Goal: Find specific page/section: Find specific page/section

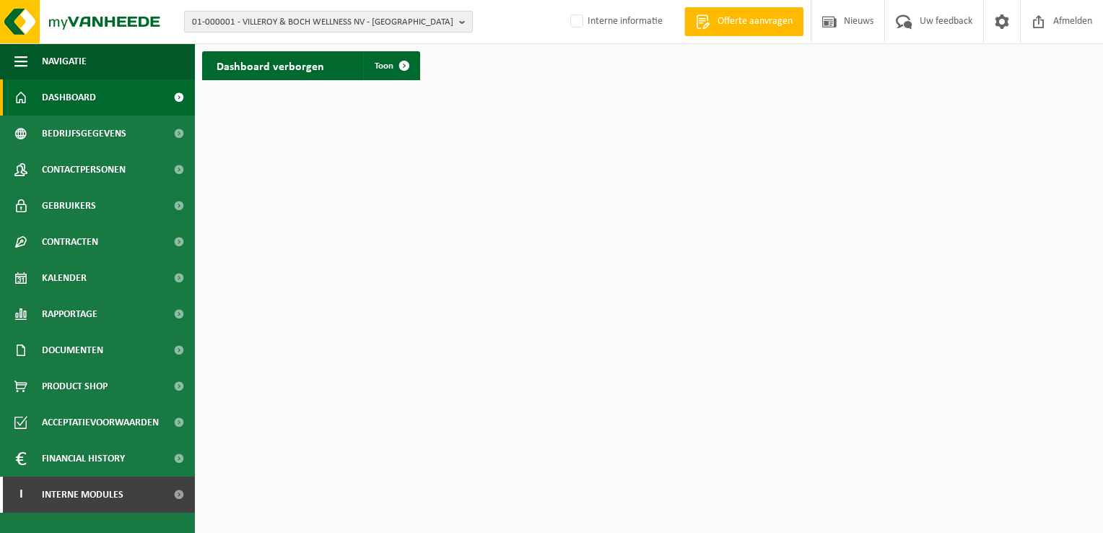
click at [347, 24] on span "01-000001 - VILLEROY & BOCH WELLNESS NV - ROESELARE" at bounding box center [322, 23] width 261 height 22
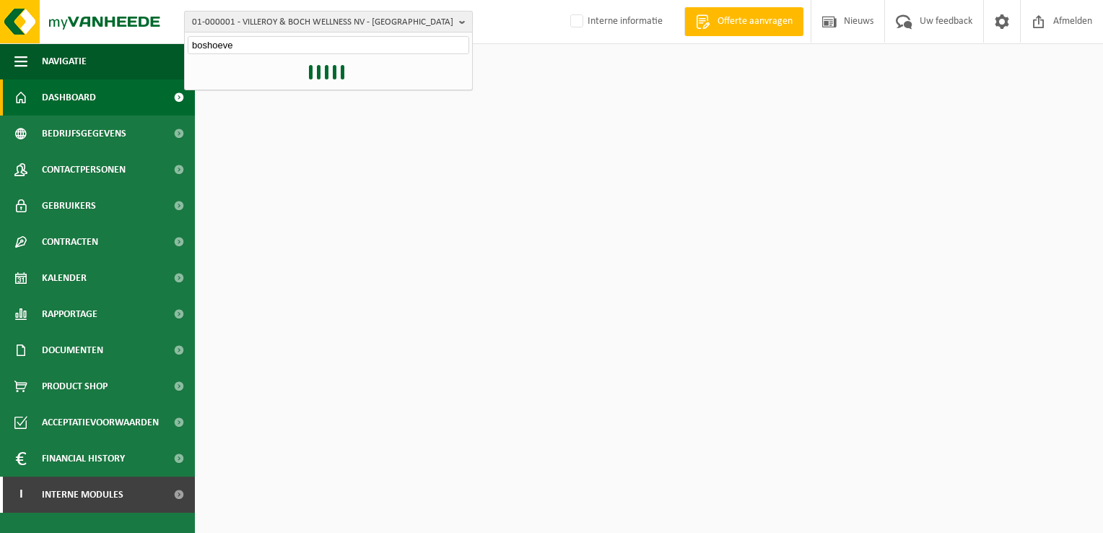
type input "boshoeve"
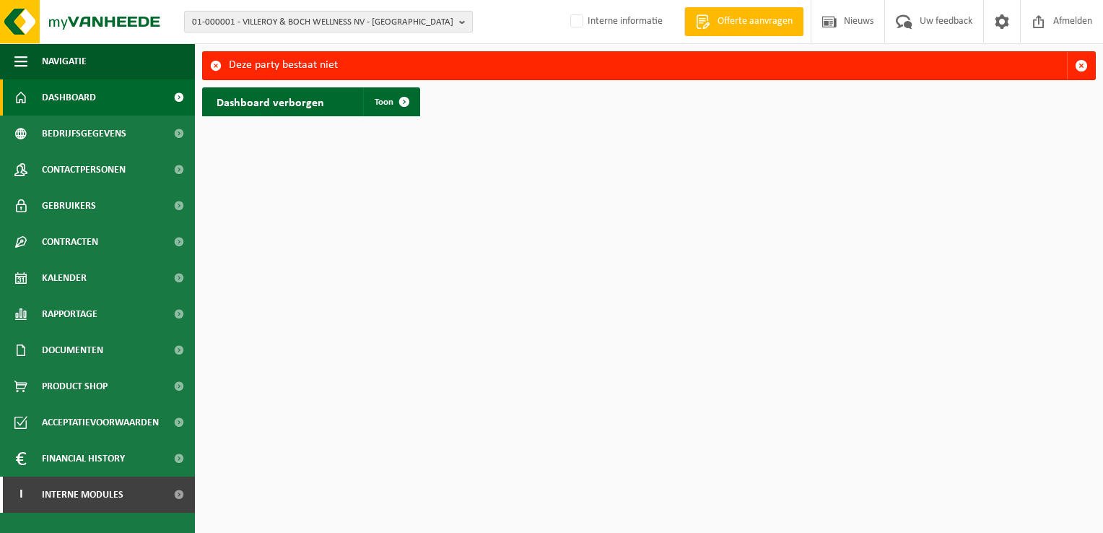
click at [453, 19] on span "01-000001 - VILLEROY & BOCH WELLNESS NV - [GEOGRAPHIC_DATA]" at bounding box center [322, 23] width 261 height 22
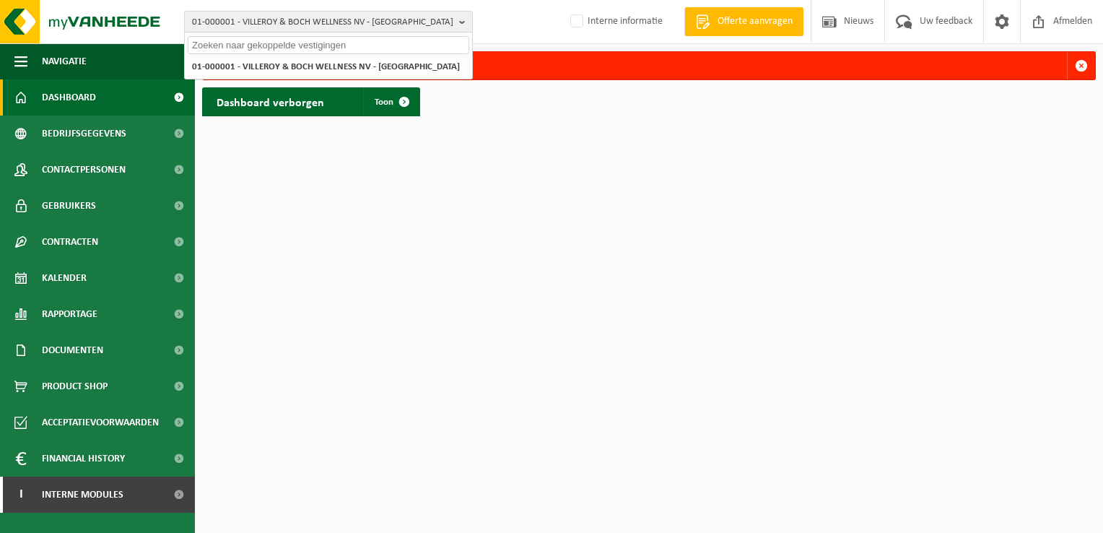
click at [360, 39] on input "text" at bounding box center [329, 45] width 282 height 18
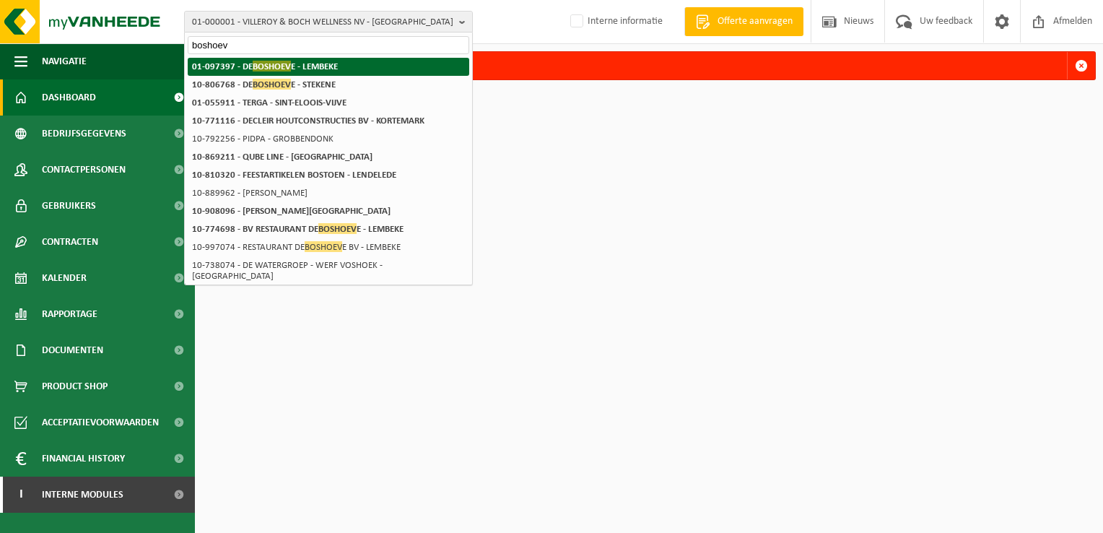
type input "boshoev"
click at [350, 65] on li "01-097397 - DE BOSHOEV E - LEMBEKE" at bounding box center [329, 67] width 282 height 18
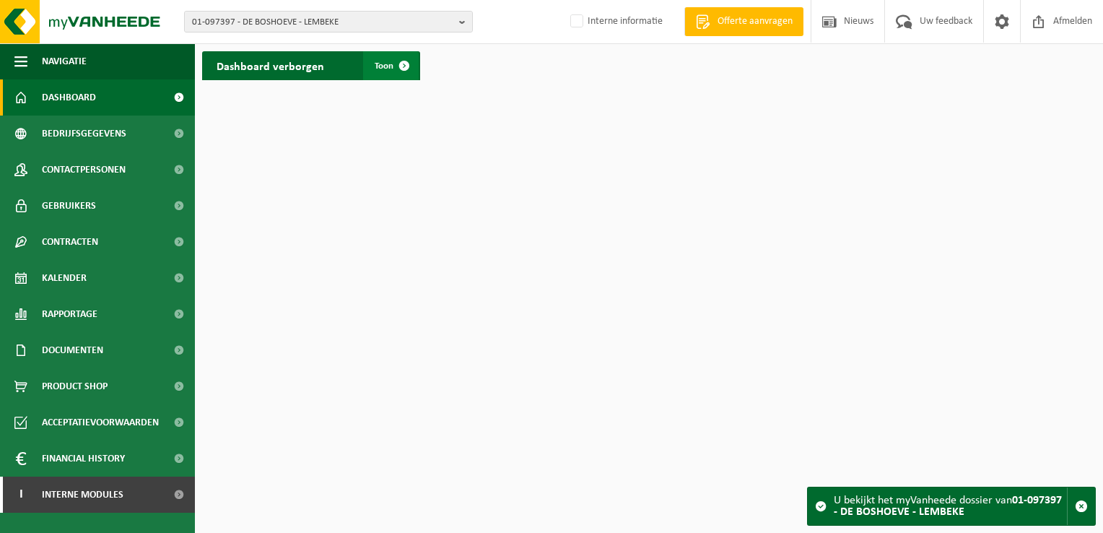
click at [383, 71] on span "Toon" at bounding box center [384, 65] width 19 height 9
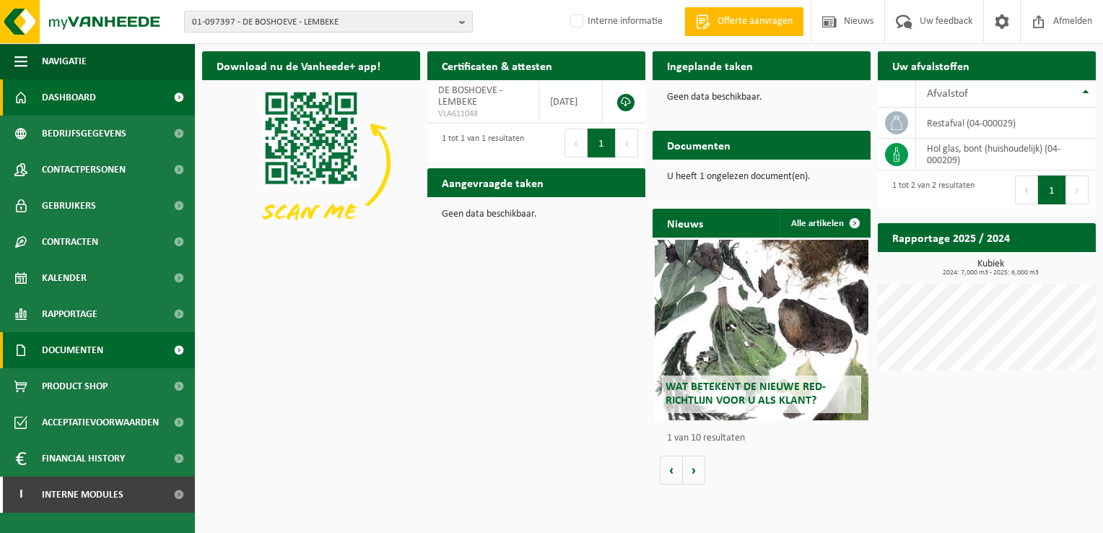
click at [87, 351] on span "Documenten" at bounding box center [72, 350] width 61 height 36
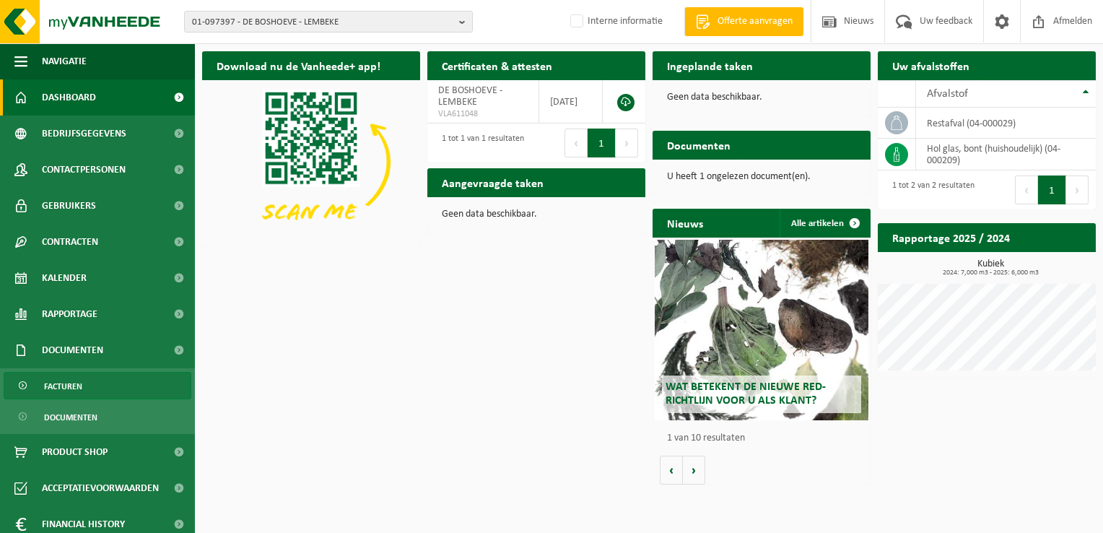
click at [69, 391] on span "Facturen" at bounding box center [63, 386] width 38 height 27
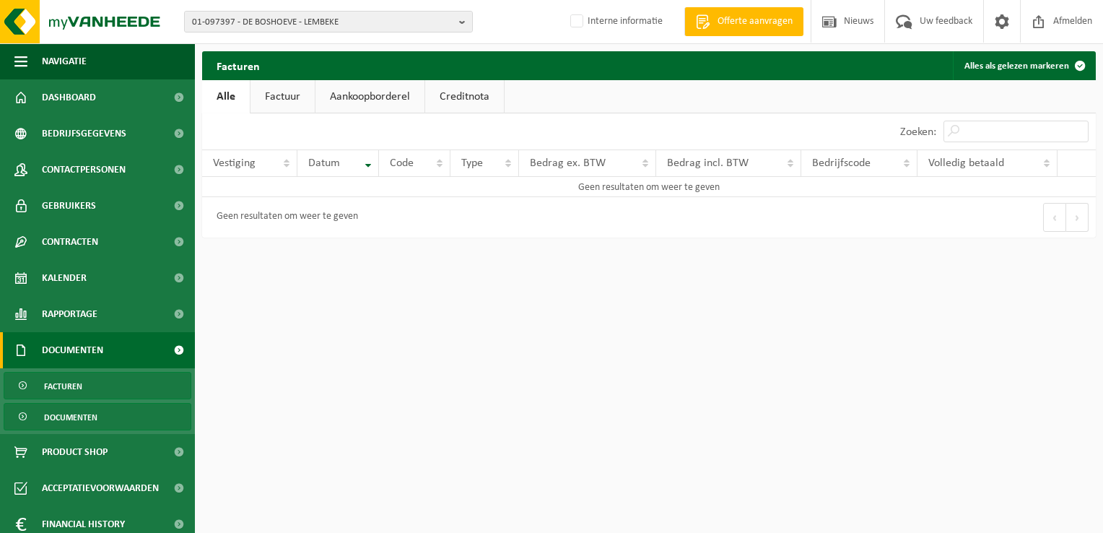
click at [78, 420] on span "Documenten" at bounding box center [70, 417] width 53 height 27
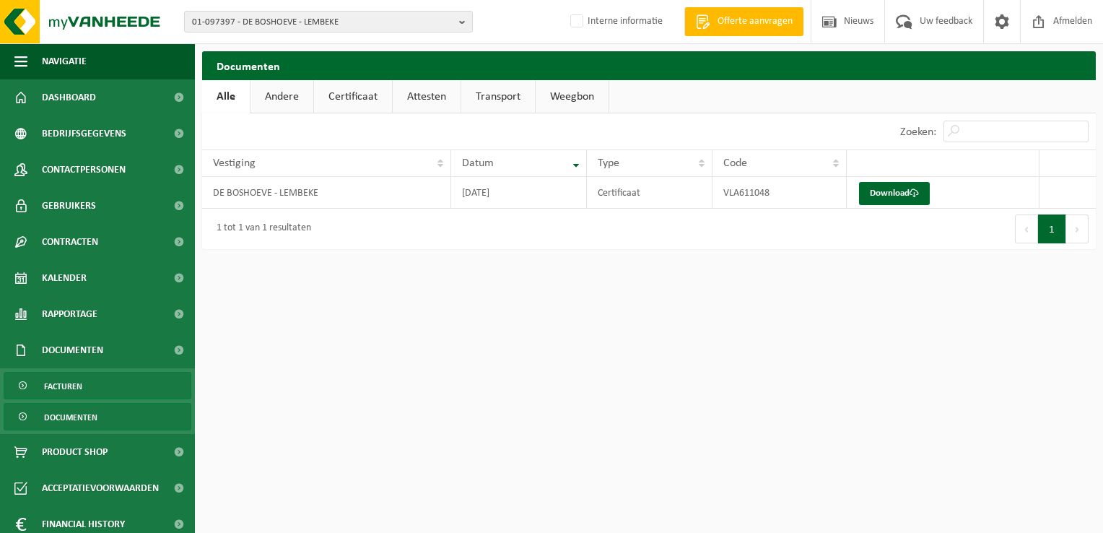
click at [74, 395] on span "Facturen" at bounding box center [63, 386] width 38 height 27
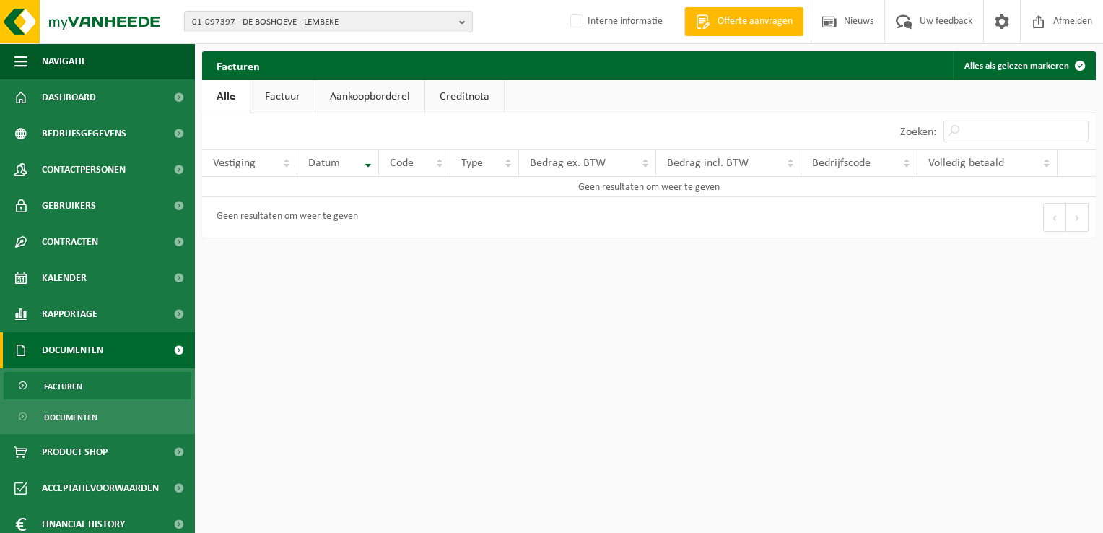
click at [73, 356] on span "Documenten" at bounding box center [72, 350] width 61 height 36
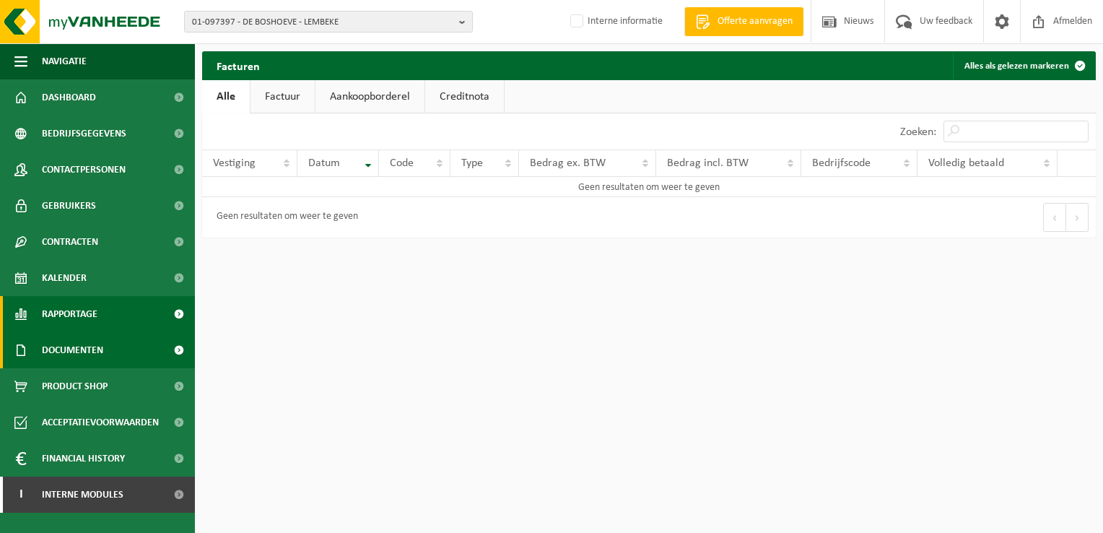
click at [74, 310] on span "Rapportage" at bounding box center [70, 314] width 56 height 36
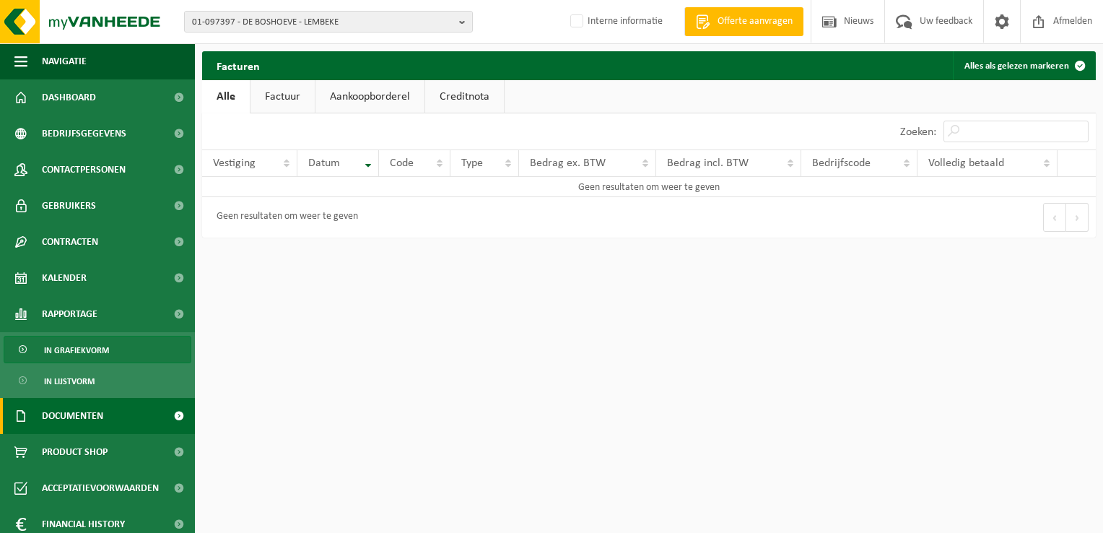
click at [85, 346] on span "In grafiekvorm" at bounding box center [76, 349] width 65 height 27
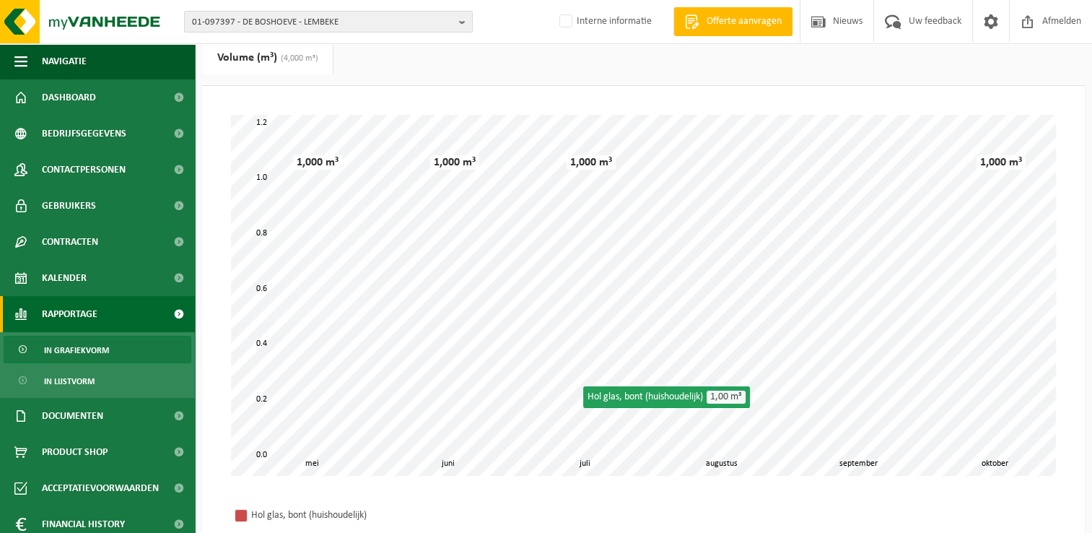
scroll to position [72, 0]
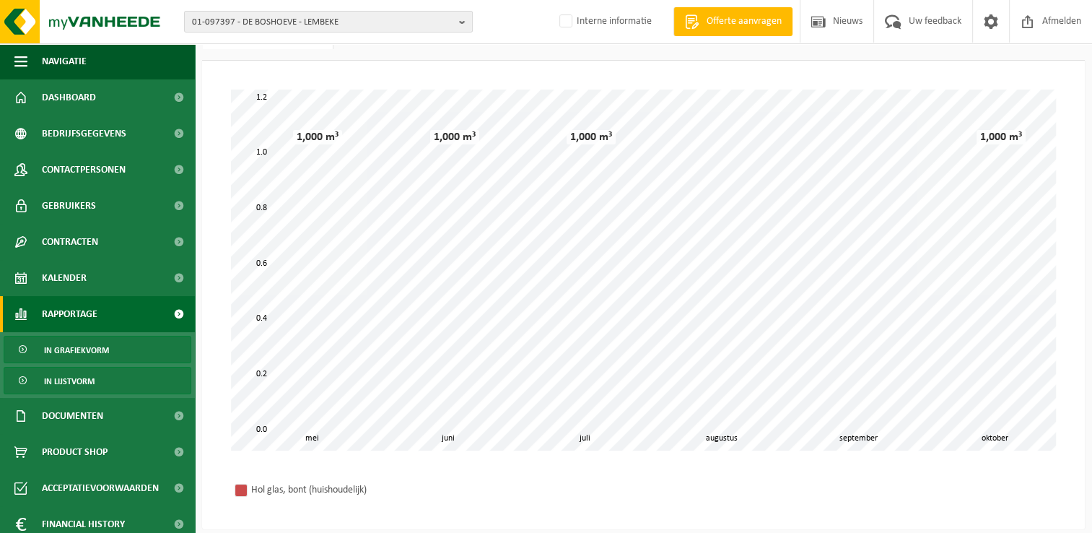
click at [80, 380] on span "In lijstvorm" at bounding box center [69, 381] width 51 height 27
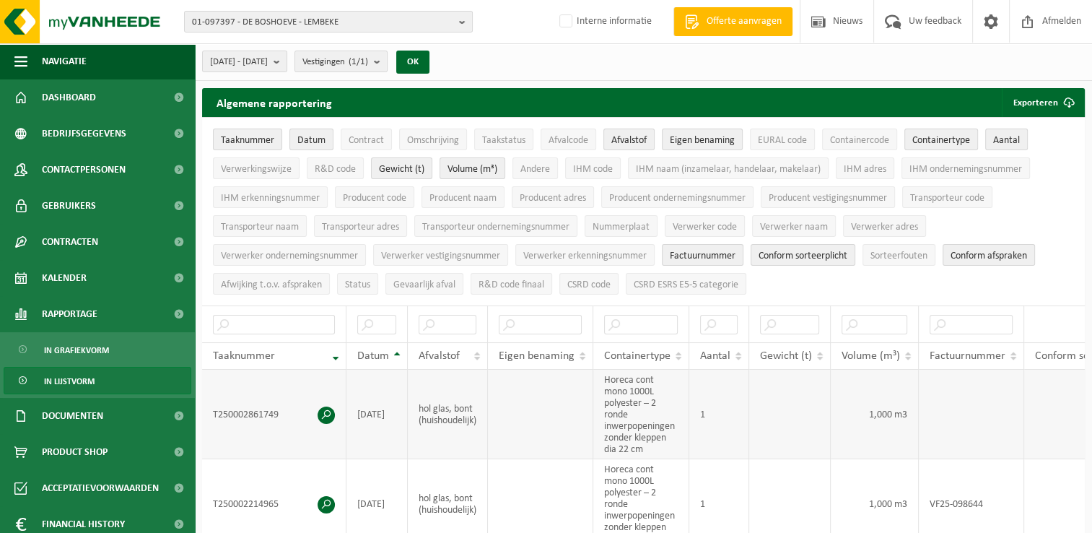
scroll to position [72, 0]
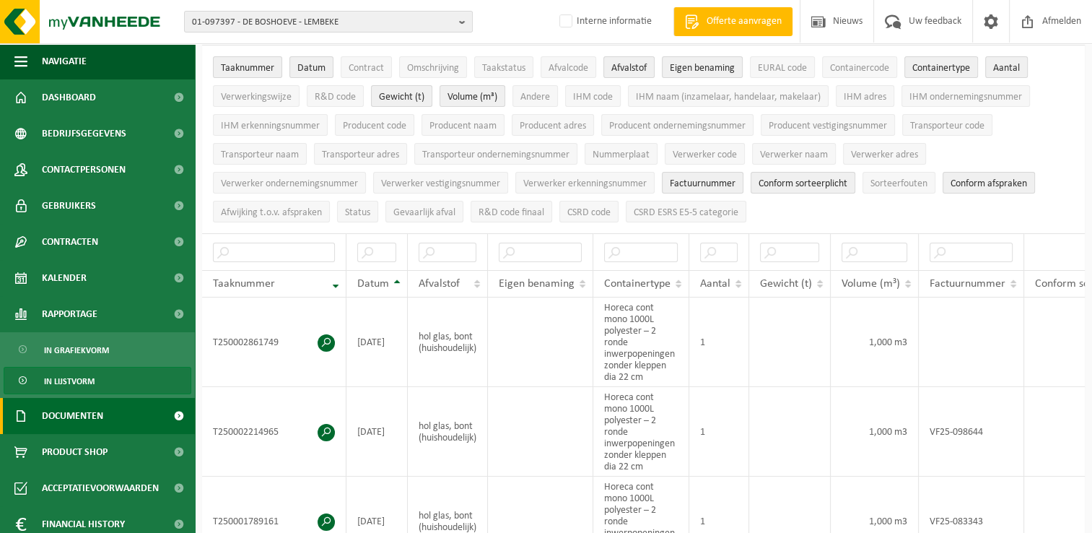
click at [64, 407] on span "Documenten" at bounding box center [72, 416] width 61 height 36
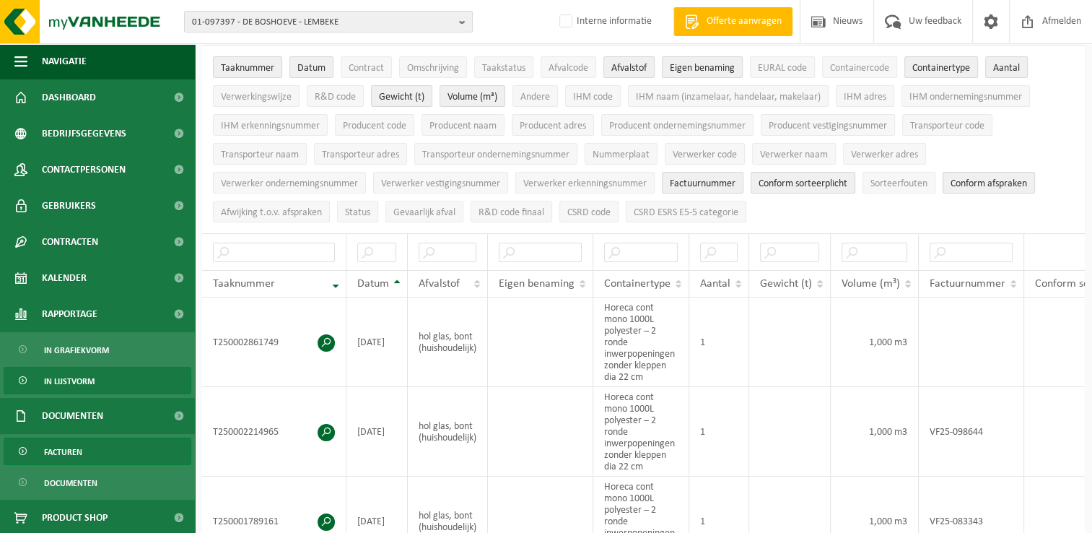
click at [79, 448] on span "Facturen" at bounding box center [63, 451] width 38 height 27
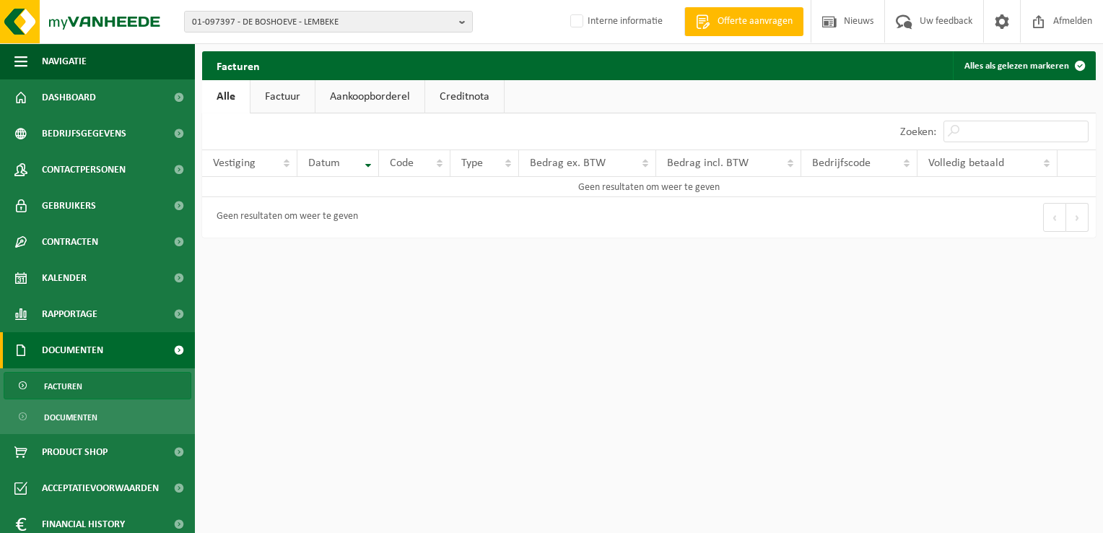
click at [274, 98] on link "Factuur" at bounding box center [283, 96] width 64 height 33
click at [246, 93] on link "Alle" at bounding box center [225, 96] width 47 height 33
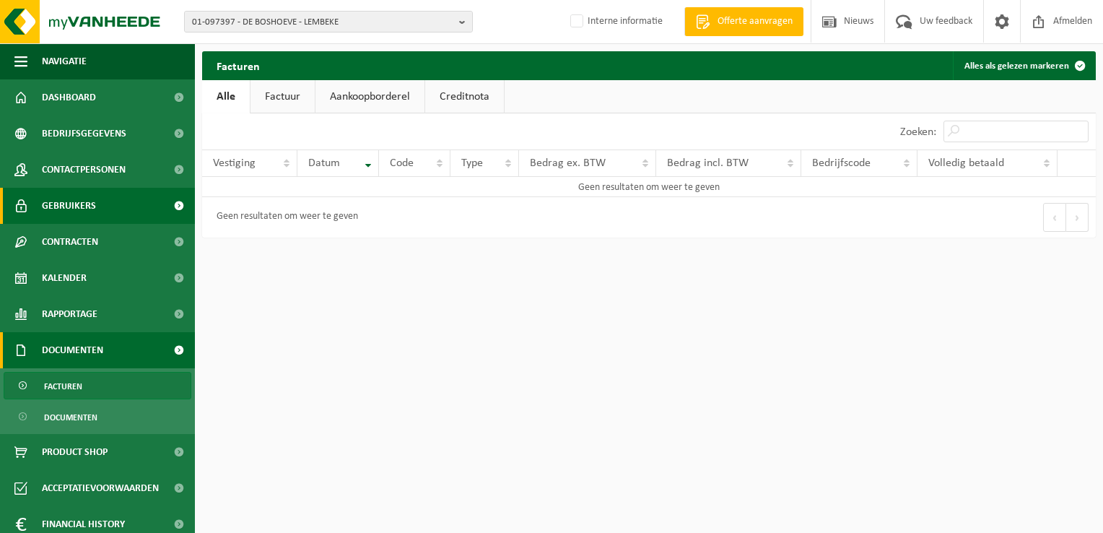
click at [66, 201] on span "Gebruikers" at bounding box center [69, 206] width 54 height 36
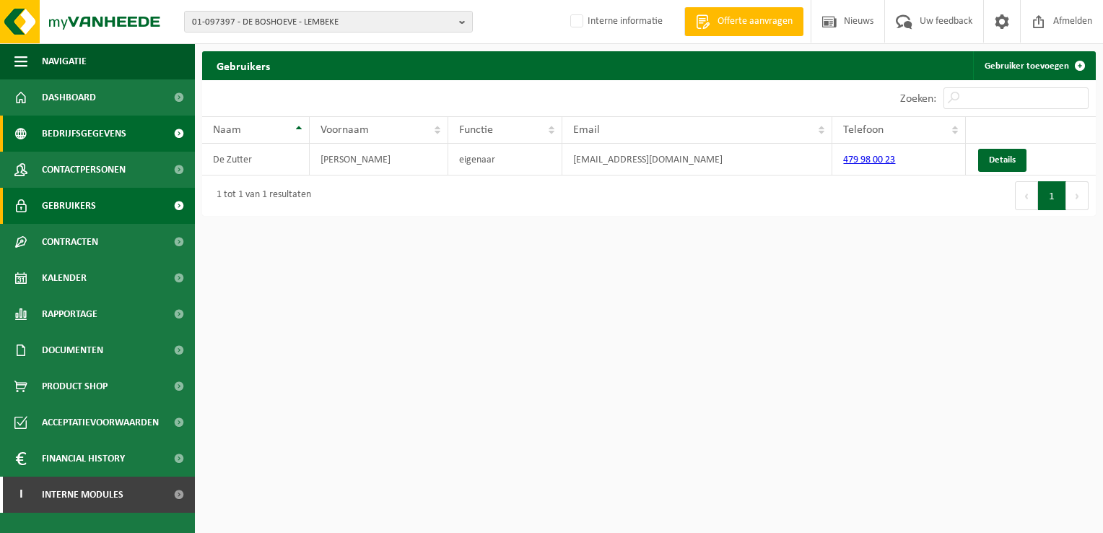
click at [93, 147] on span "Bedrijfsgegevens" at bounding box center [84, 134] width 84 height 36
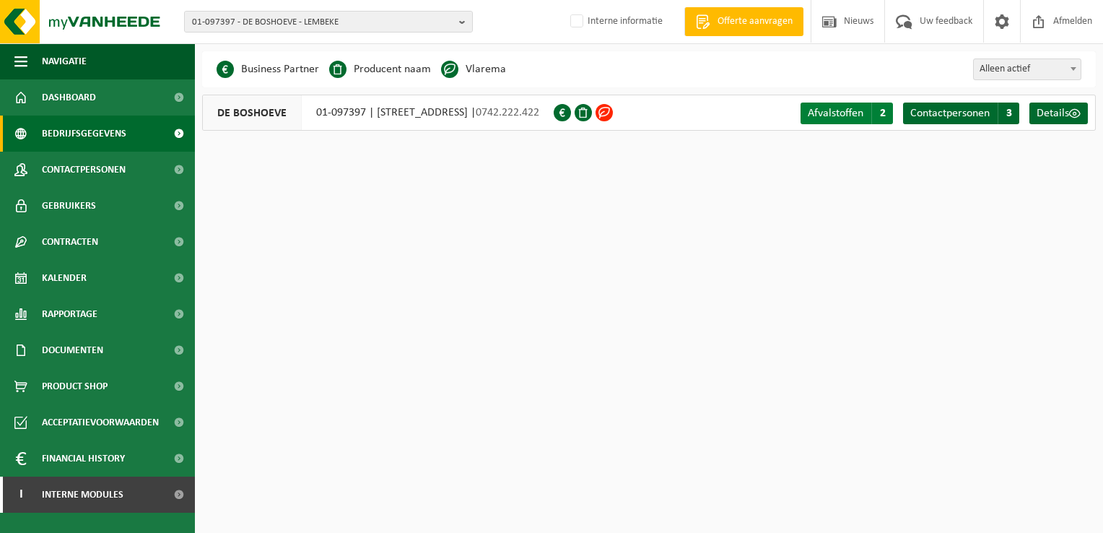
click at [862, 117] on span "Afvalstoffen" at bounding box center [836, 114] width 56 height 12
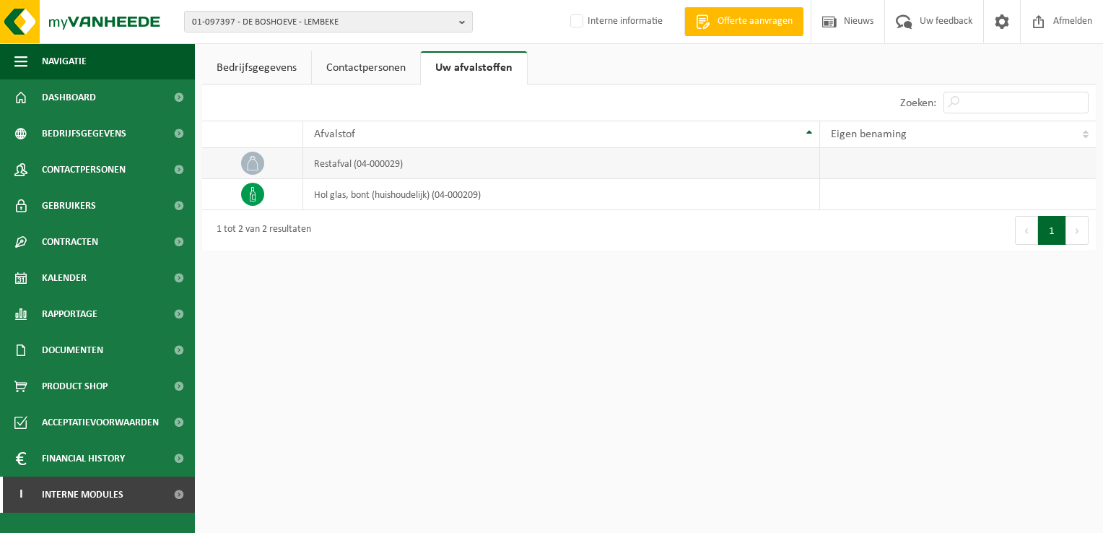
click at [440, 166] on td "restafval (04-000029)" at bounding box center [561, 163] width 516 height 31
